Goal: Information Seeking & Learning: Learn about a topic

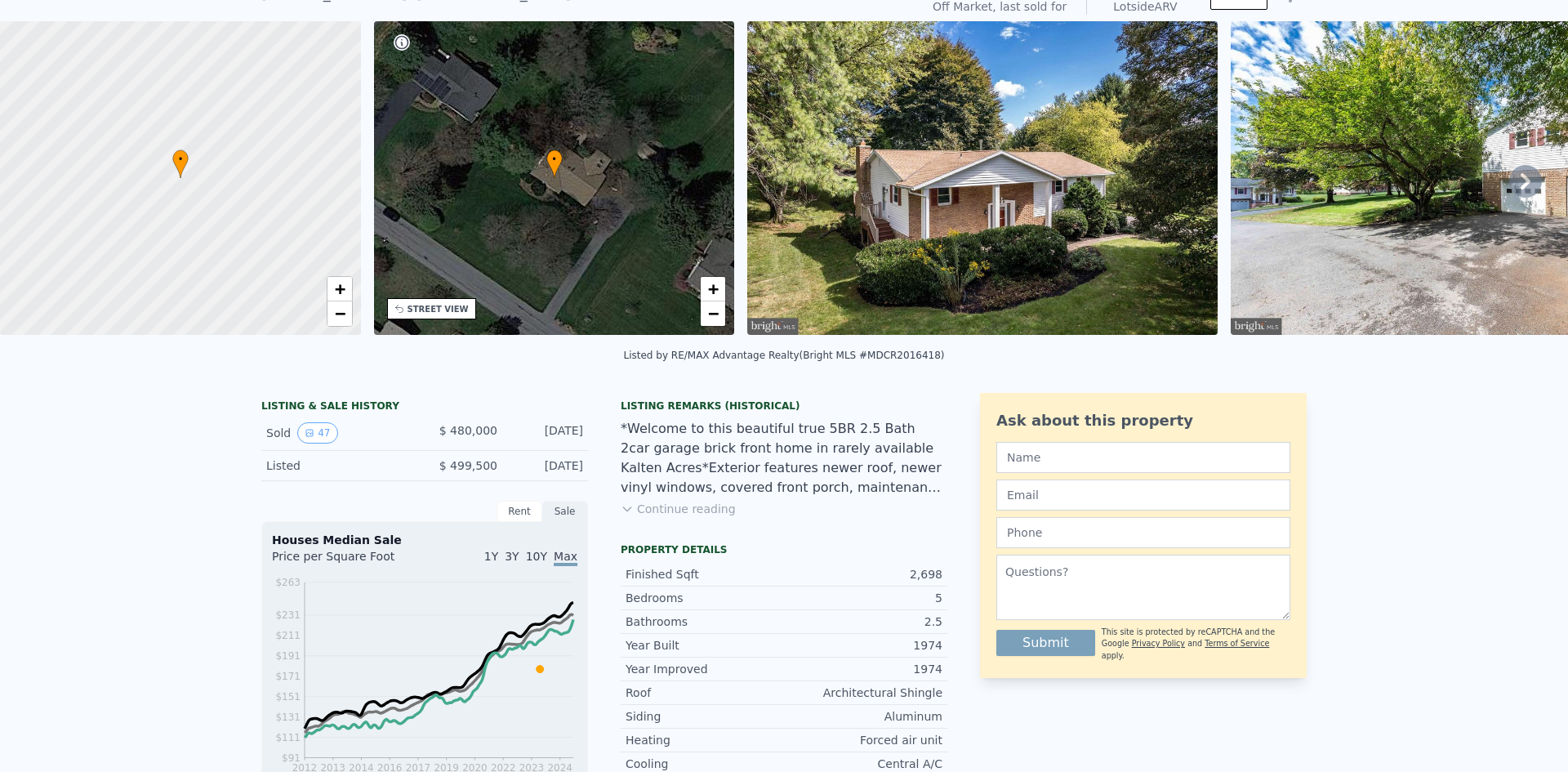
scroll to position [6, 0]
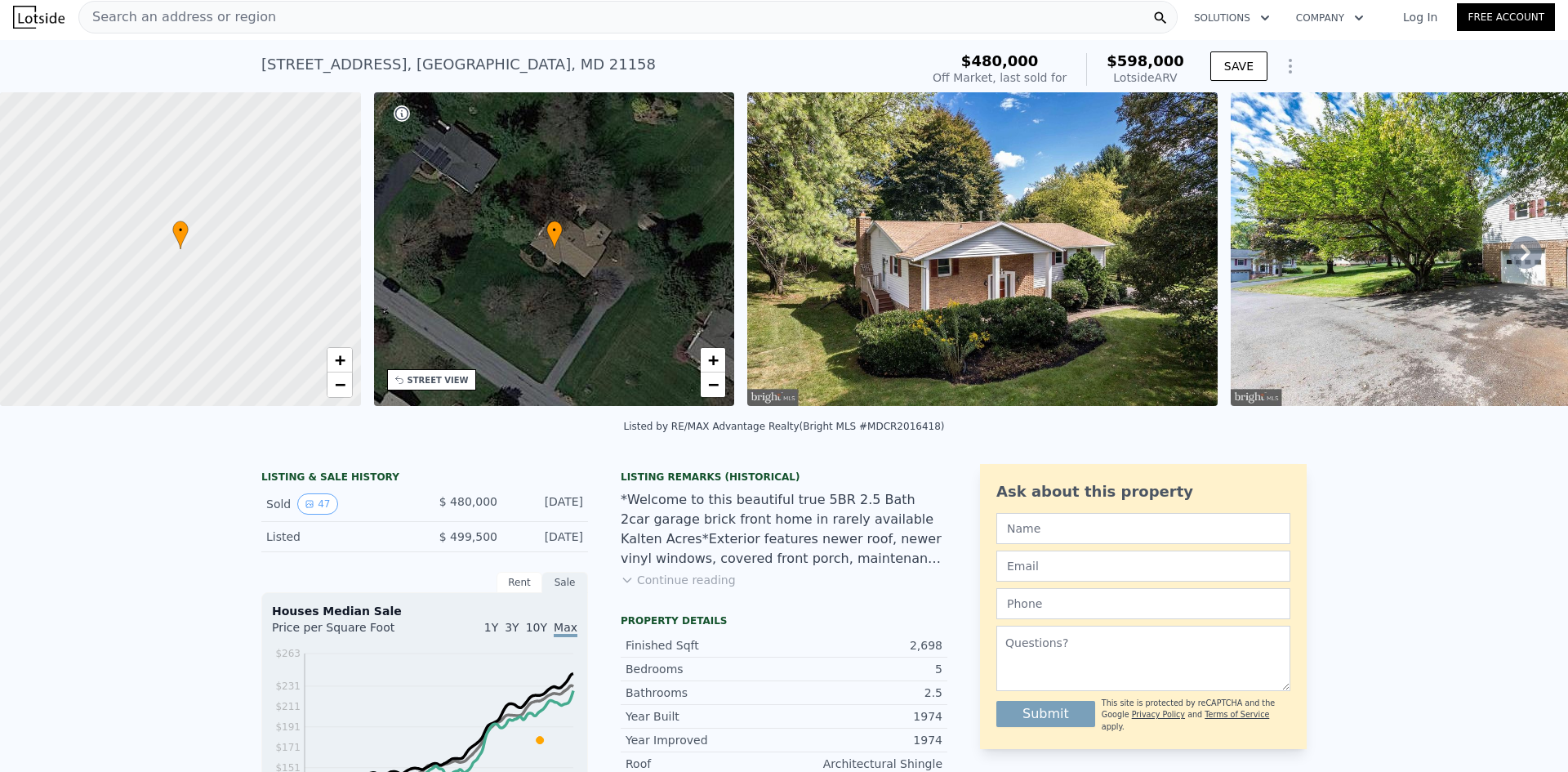
click at [1519, 253] on icon at bounding box center [1525, 253] width 32 height 32
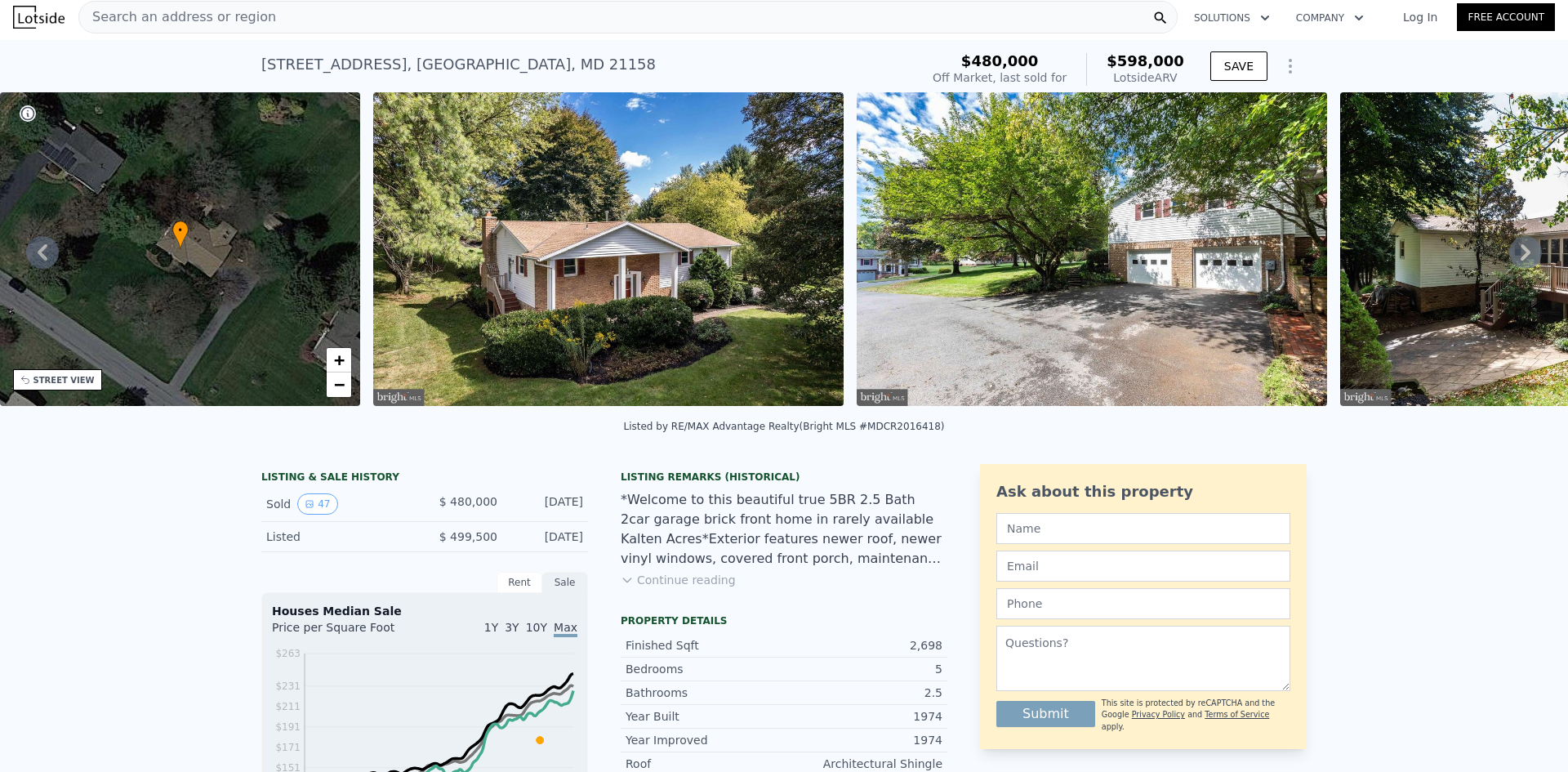
click at [1520, 260] on icon at bounding box center [1525, 252] width 10 height 16
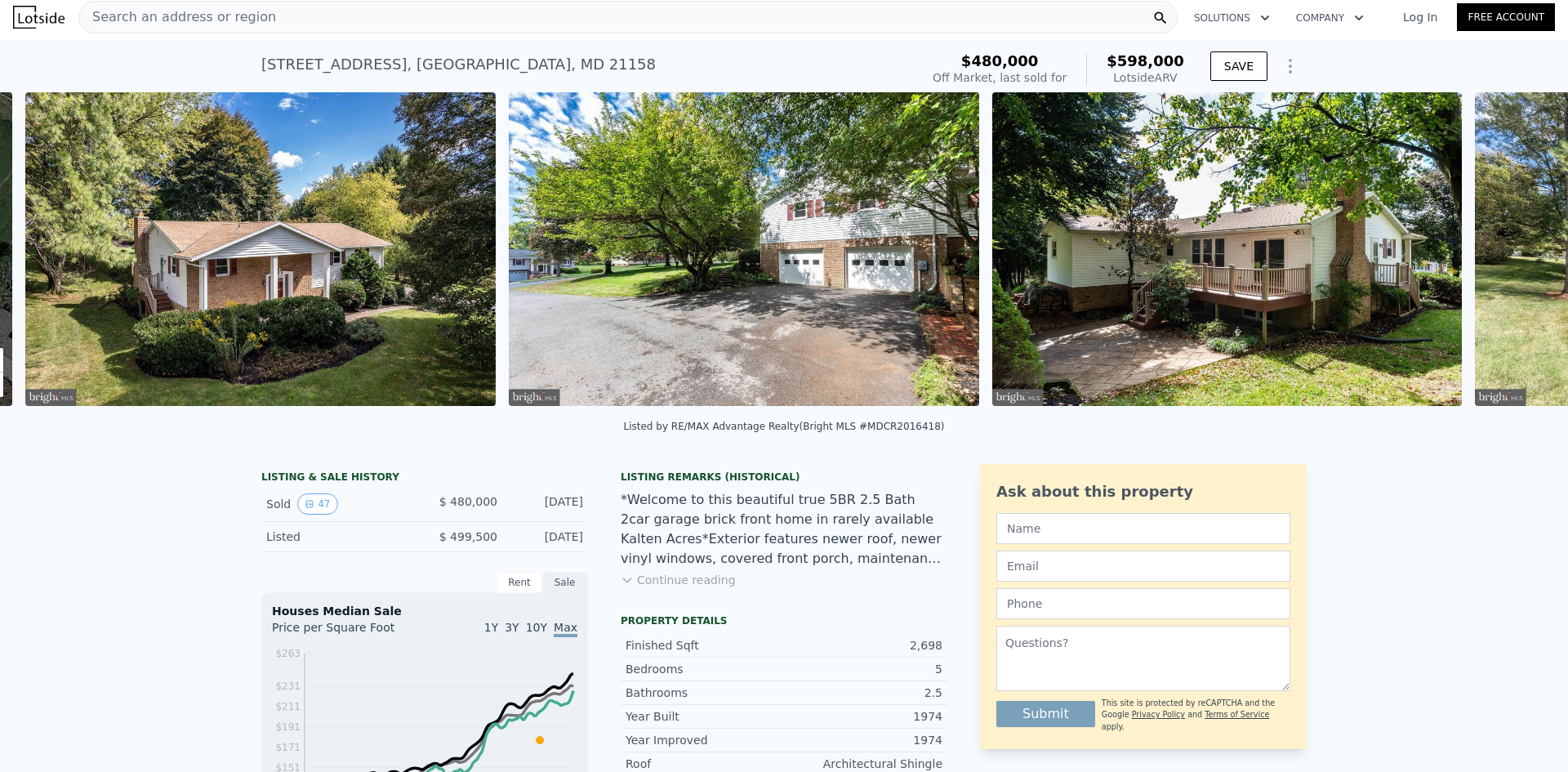
scroll to position [0, 747]
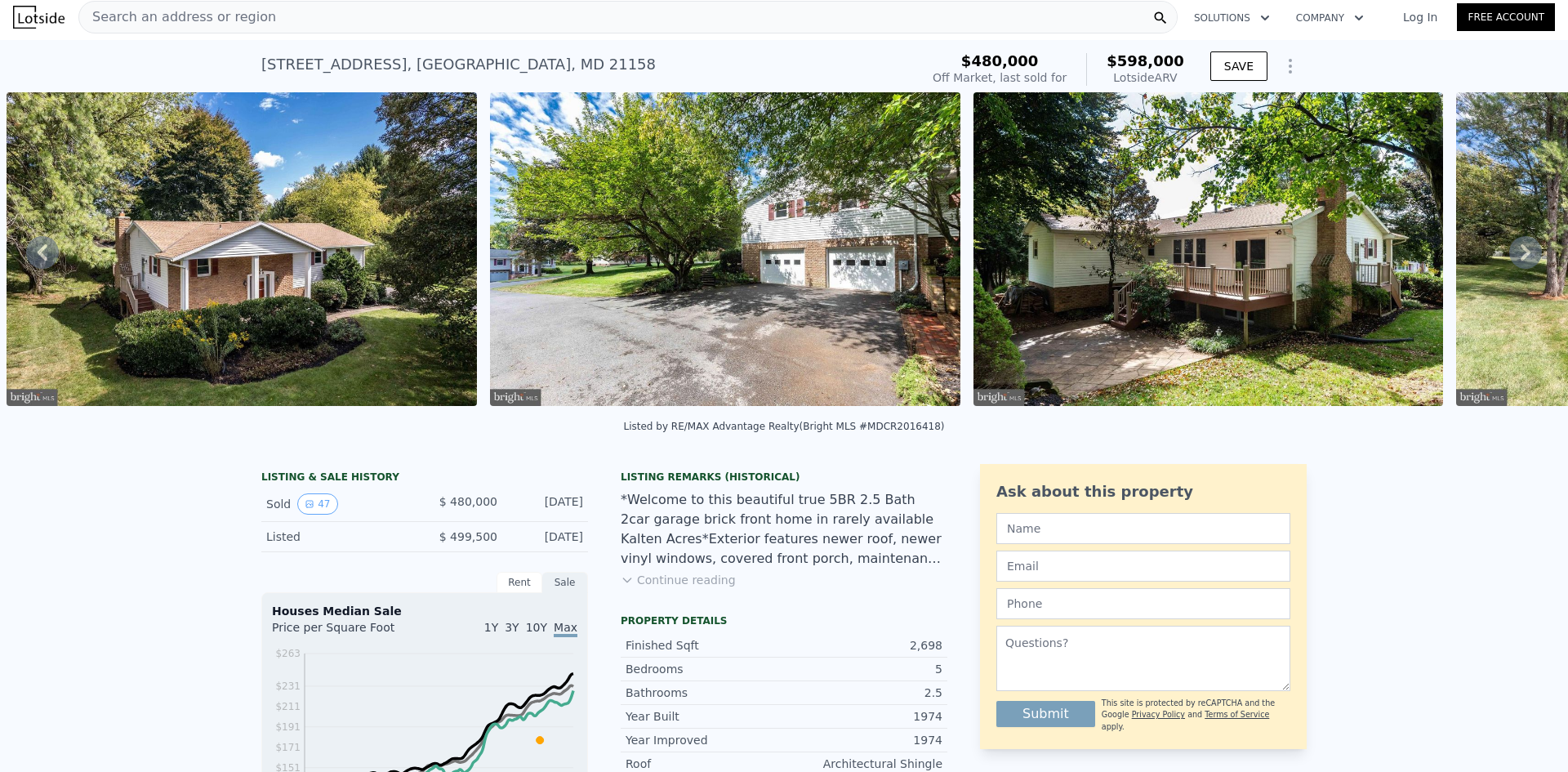
click at [347, 242] on img at bounding box center [242, 249] width 471 height 314
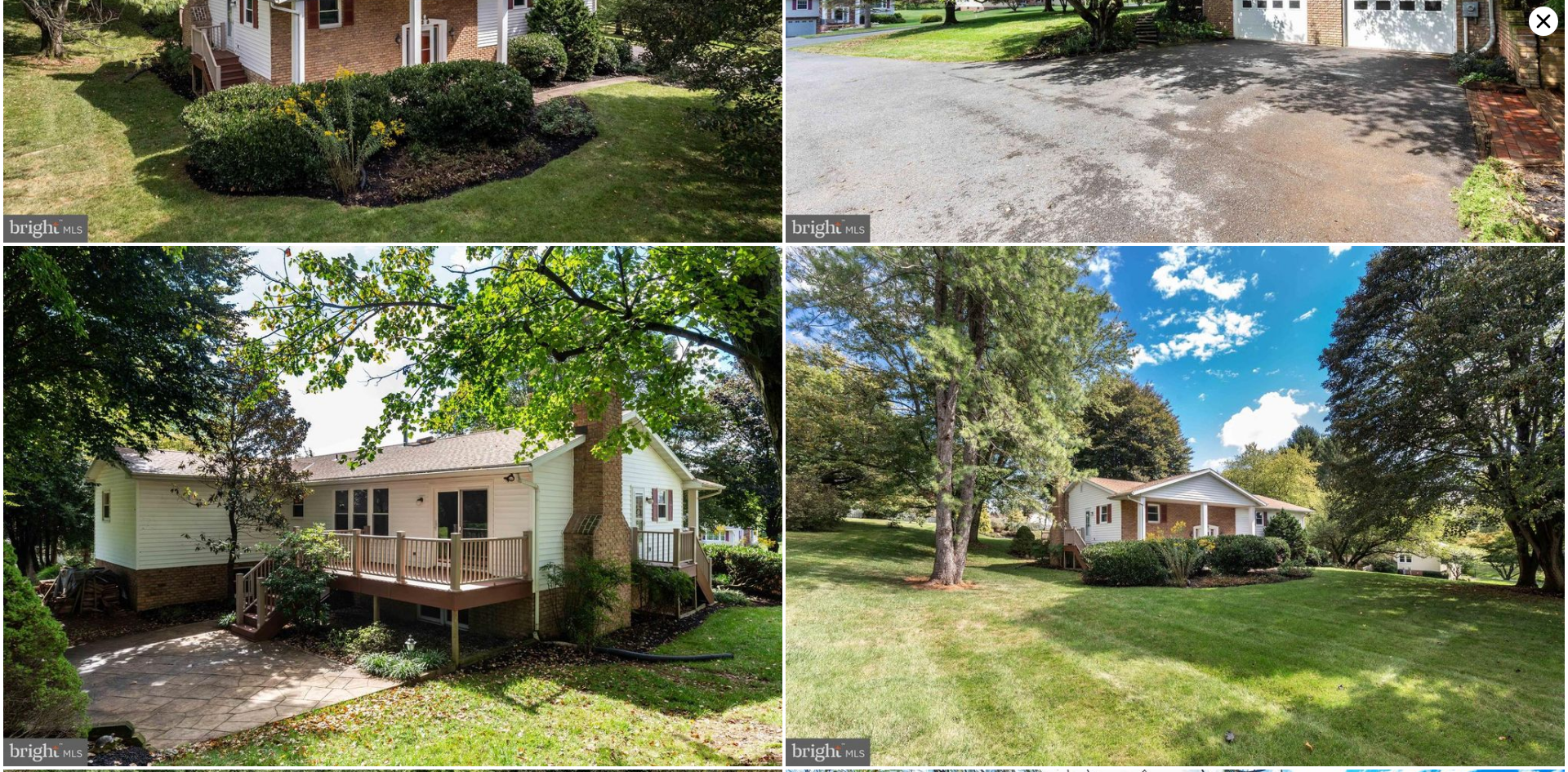
scroll to position [518, 0]
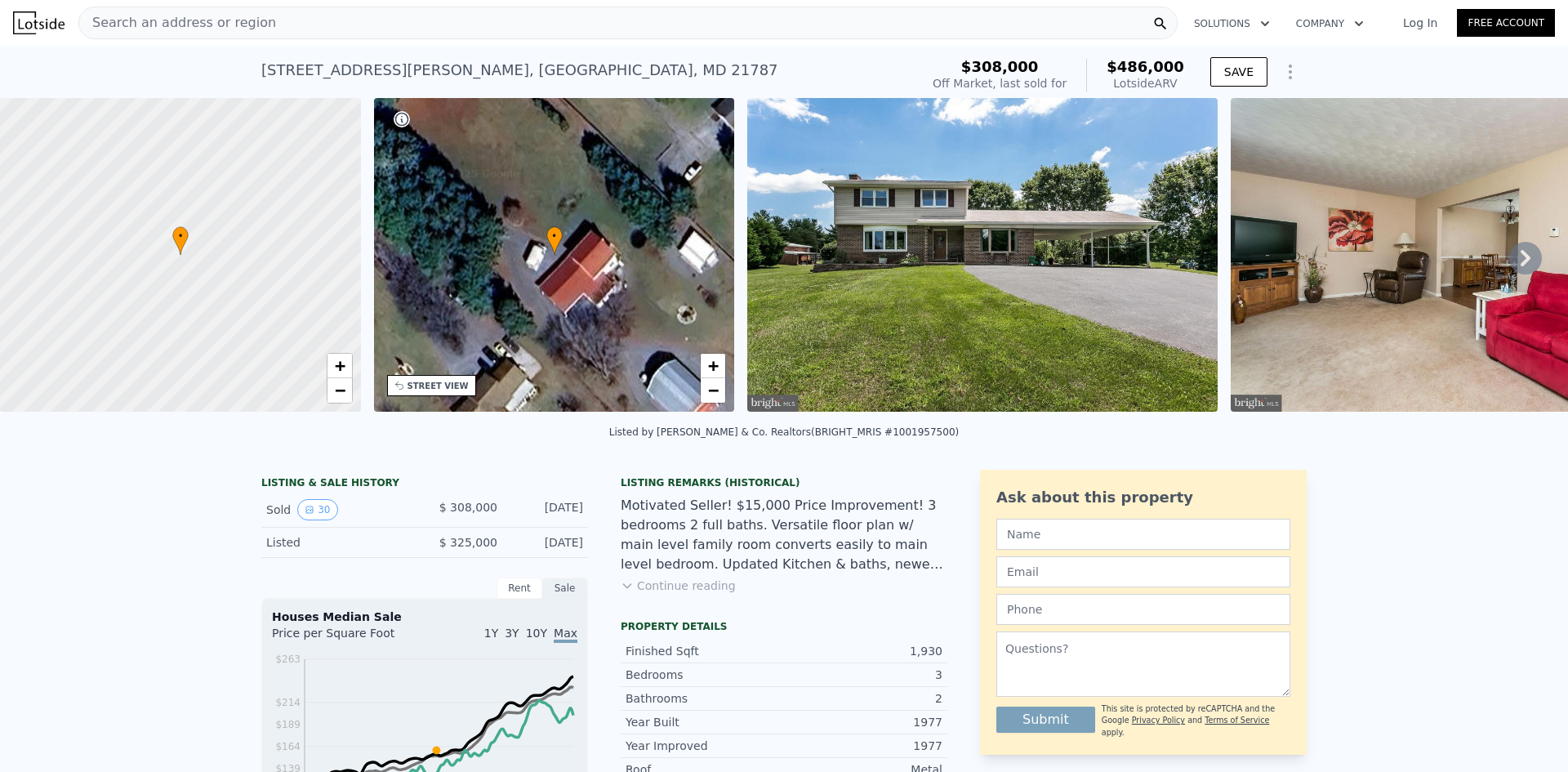
click at [989, 256] on img at bounding box center [982, 254] width 471 height 314
